Goal: Find specific page/section: Find specific page/section

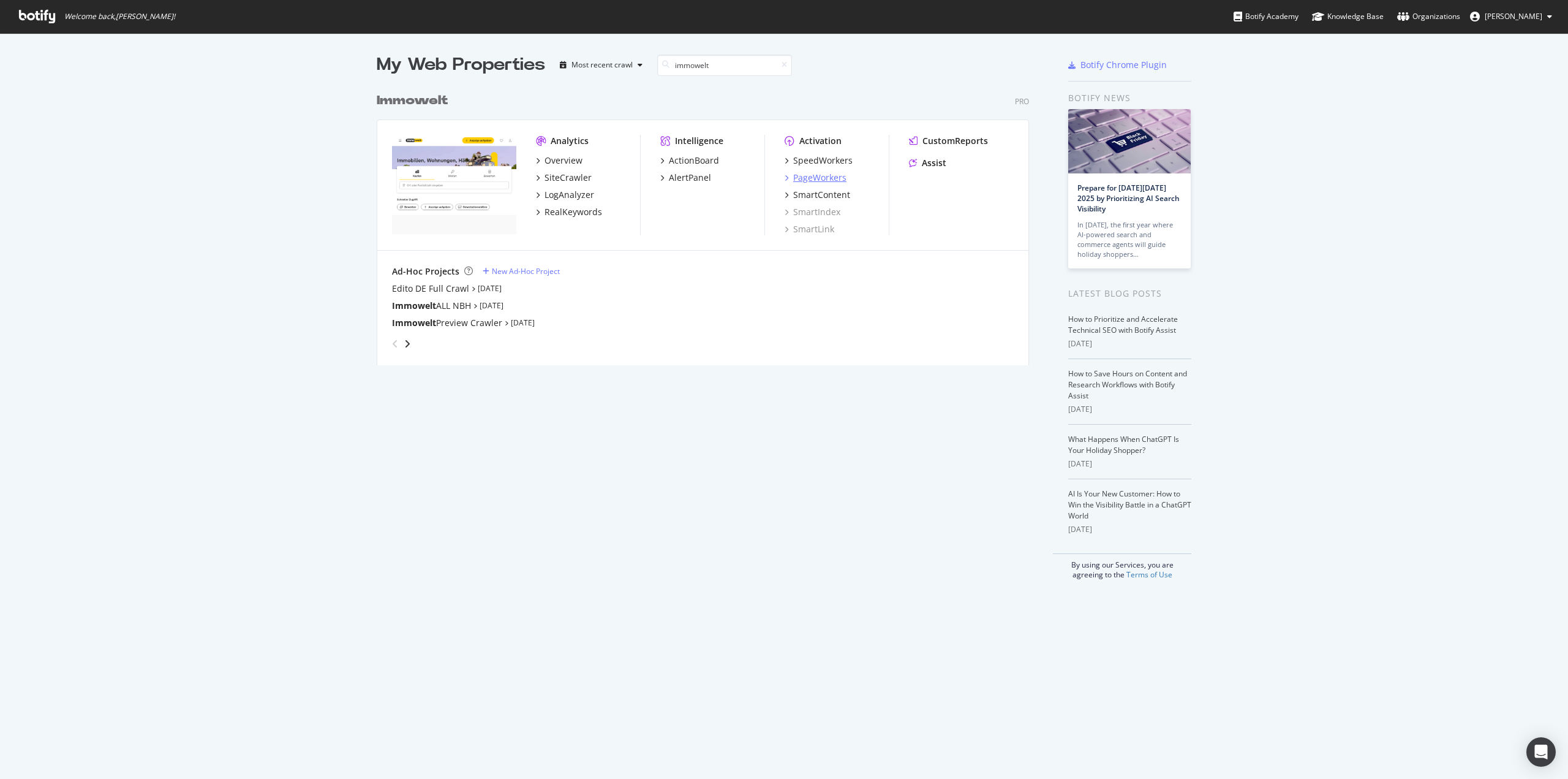
type input "immowelt"
click at [809, 177] on div "PageWorkers" at bounding box center [820, 178] width 53 height 13
